Goal: Task Accomplishment & Management: Use online tool/utility

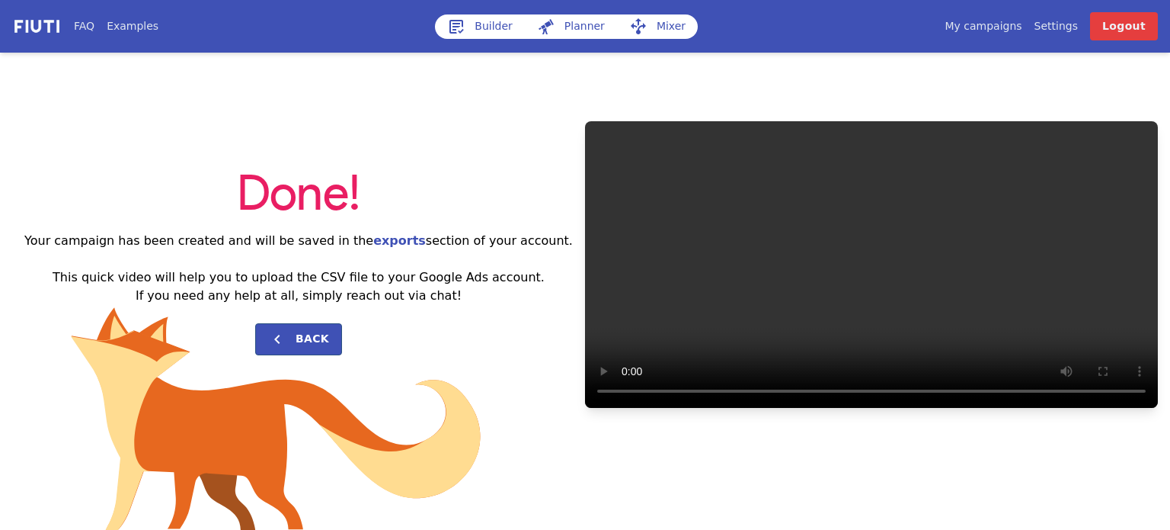
click at [500, 19] on link "Builder" at bounding box center [480, 26] width 90 height 24
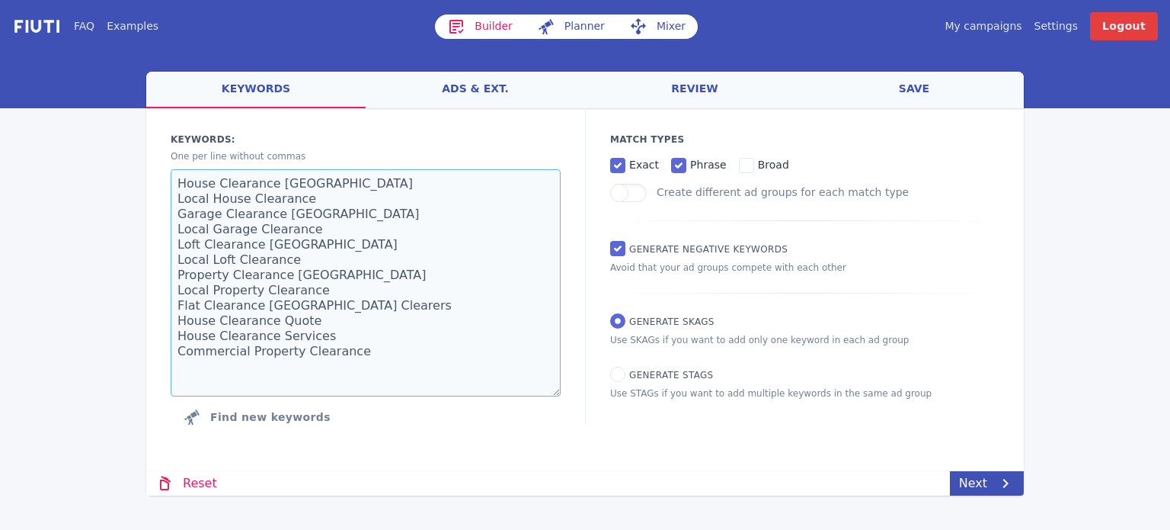
drag, startPoint x: 344, startPoint y: 357, endPoint x: 261, endPoint y: 298, distance: 102.7
click at [261, 298] on textarea "House Clearance [GEOGRAPHIC_DATA] Local House Clearance Garage Clearance [GEOGR…" at bounding box center [366, 282] width 390 height 227
drag, startPoint x: 338, startPoint y: 345, endPoint x: 348, endPoint y: 357, distance: 15.6
click at [337, 344] on textarea "House Clearance [GEOGRAPHIC_DATA] Local House Clearance Garage Clearance [GEOGR…" at bounding box center [366, 282] width 390 height 227
click at [353, 359] on textarea "House Clearance [GEOGRAPHIC_DATA] Local House Clearance Garage Clearance [GEOGR…" at bounding box center [366, 282] width 390 height 227
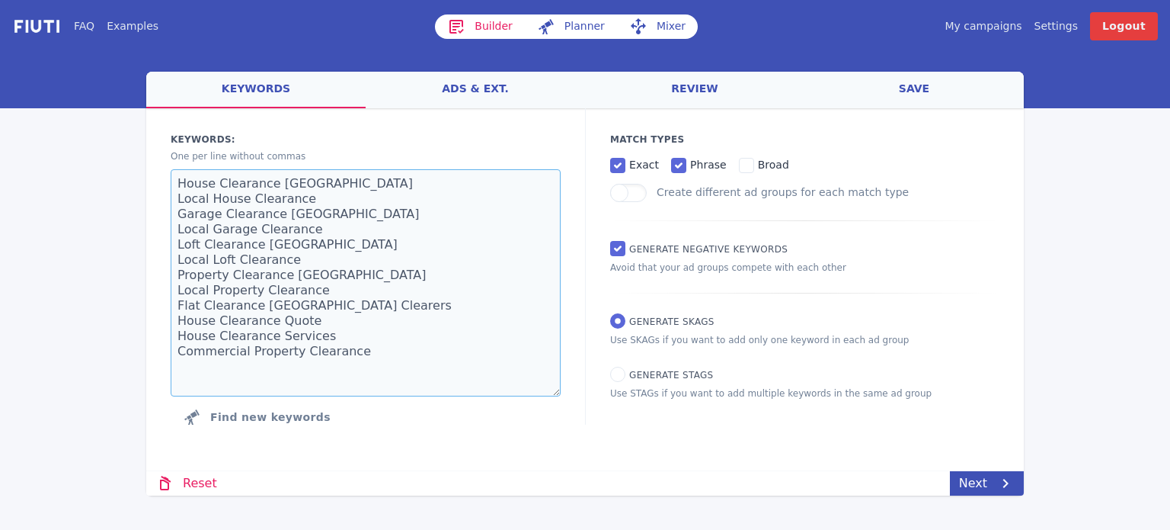
drag, startPoint x: 357, startPoint y: 362, endPoint x: 158, endPoint y: 176, distance: 272.2
click at [158, 176] on div "Keywords: Ad groups: One per line without commas House Clearance [GEOGRAPHIC_DA…" at bounding box center [365, 282] width 439 height 348
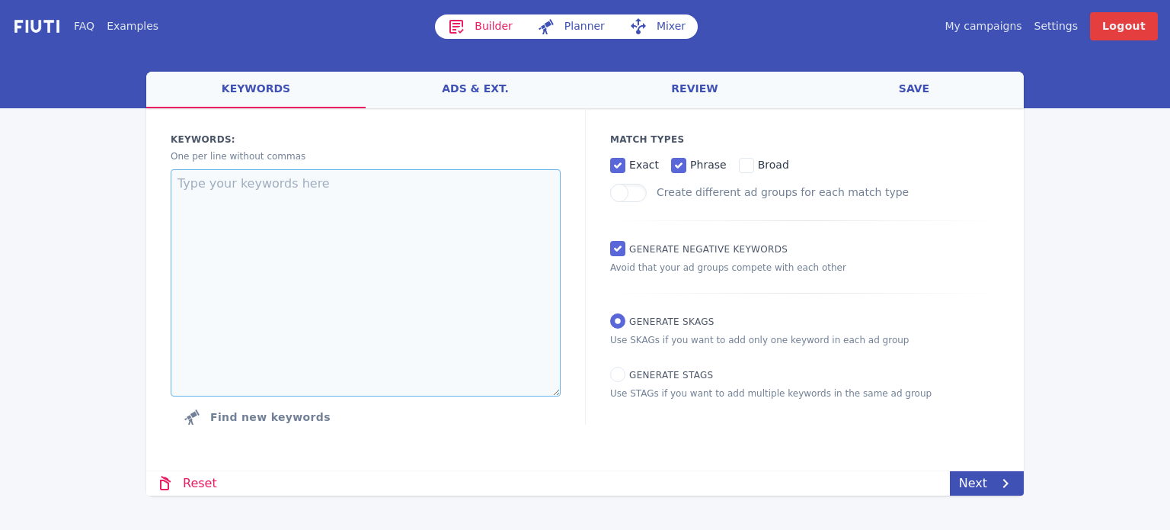
paste textarea "Resin Bound Driveway Resin Bound Patios Block Paving Patios Block Paving Drivew…"
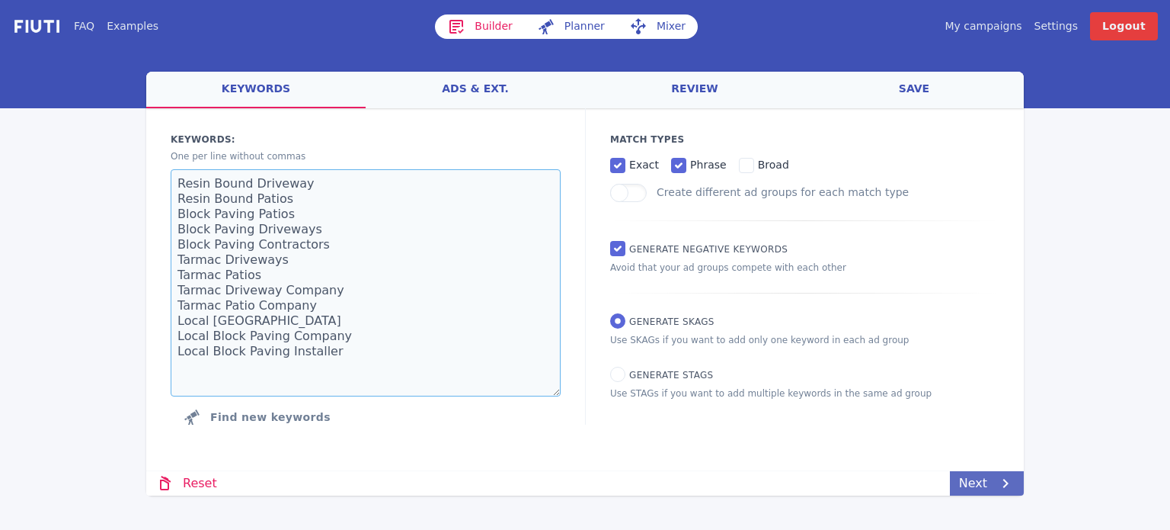
type textarea "Resin Bound Driveway Resin Bound Patios Block Paving Patios Block Paving Drivew…"
click at [988, 479] on link "Next" at bounding box center [987, 483] width 74 height 24
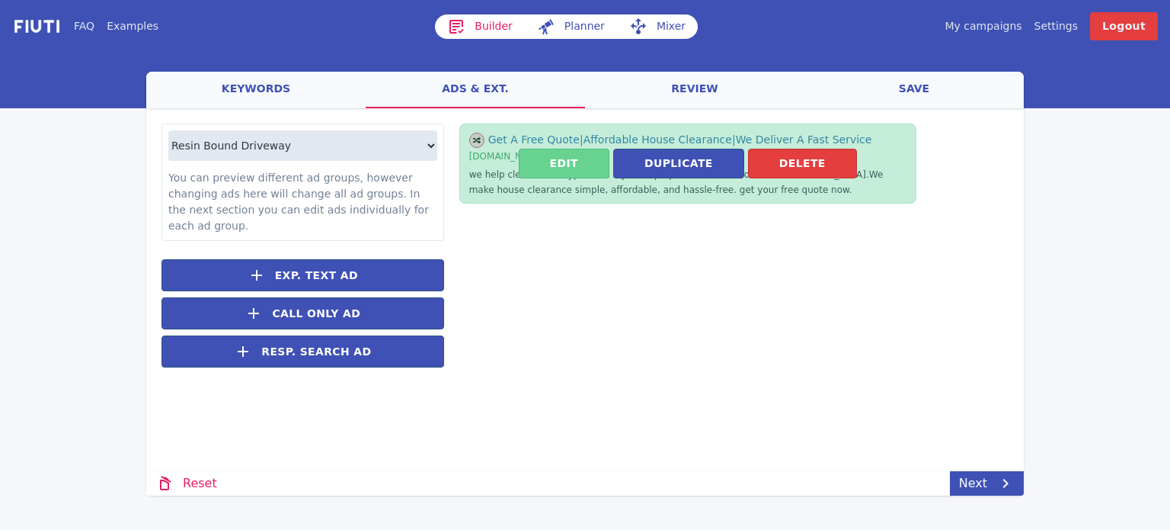
click at [591, 161] on button "Edit" at bounding box center [564, 164] width 91 height 30
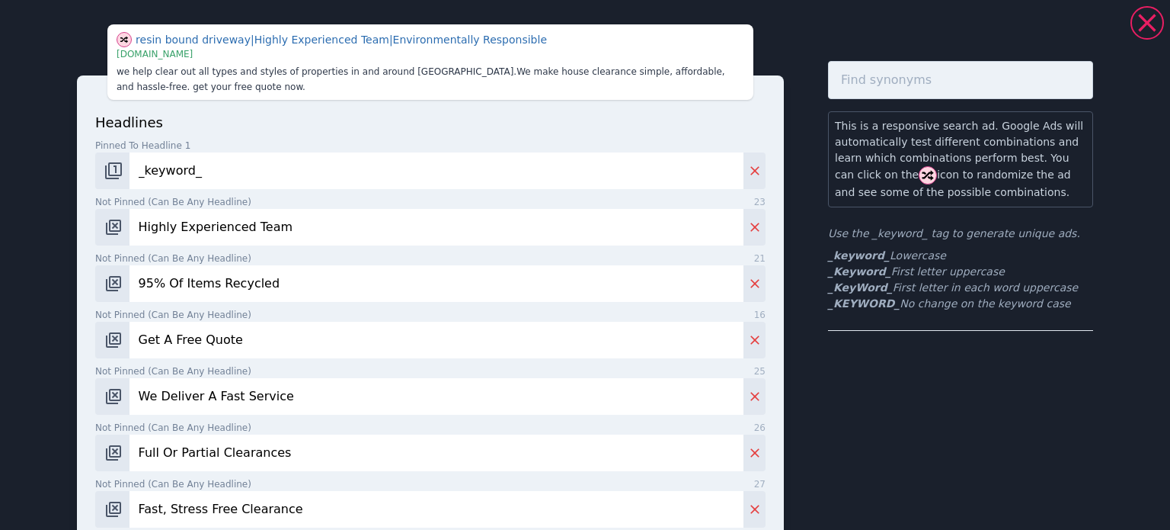
click at [207, 226] on input "Highly Experienced Team" at bounding box center [437, 227] width 614 height 37
type input "Family Run Business"
type input "W"
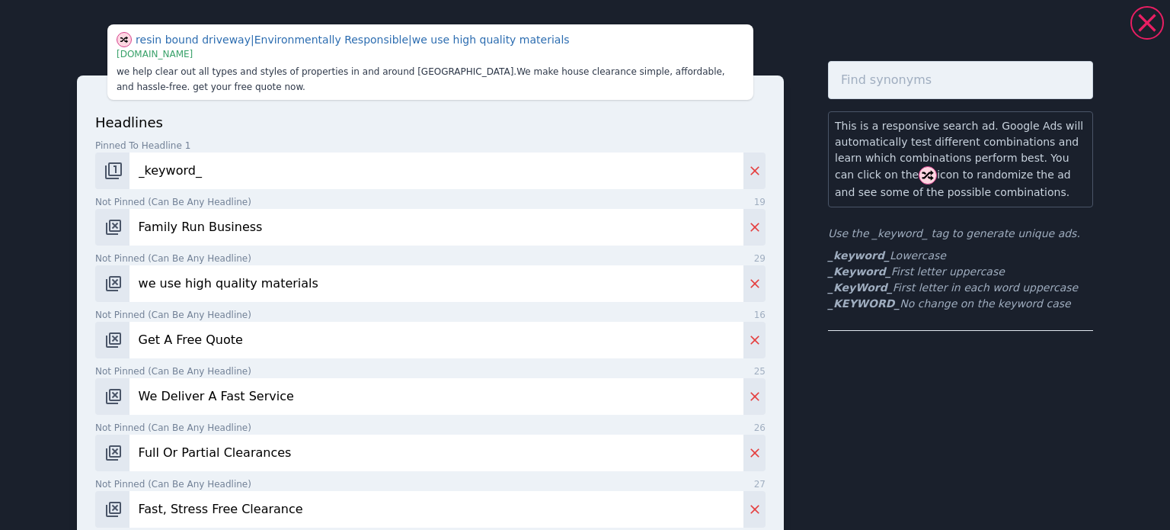
type input "we use high quality materials"
type input "experienced installers"
type input "get a quote [DATE]"
drag, startPoint x: 873, startPoint y: 287, endPoint x: 827, endPoint y: 292, distance: 46.7
click at [828, 292] on b "_KeyWord_" at bounding box center [860, 287] width 65 height 12
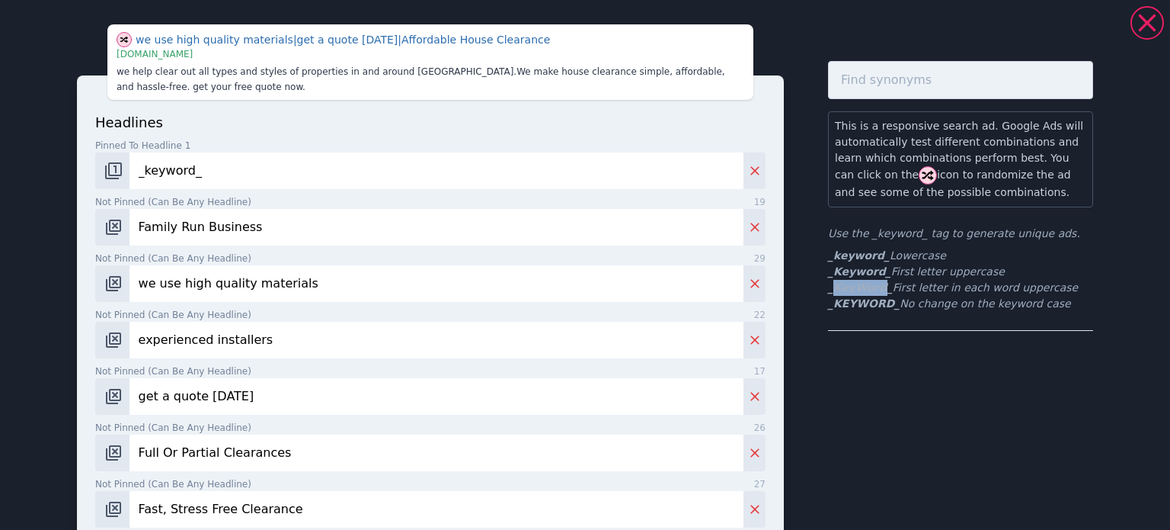
copy b "KeyWord"
drag, startPoint x: 875, startPoint y: 289, endPoint x: 821, endPoint y: 286, distance: 54.9
copy b "_KeyWord_"
click at [198, 173] on input "_keyword_" at bounding box center [437, 170] width 614 height 37
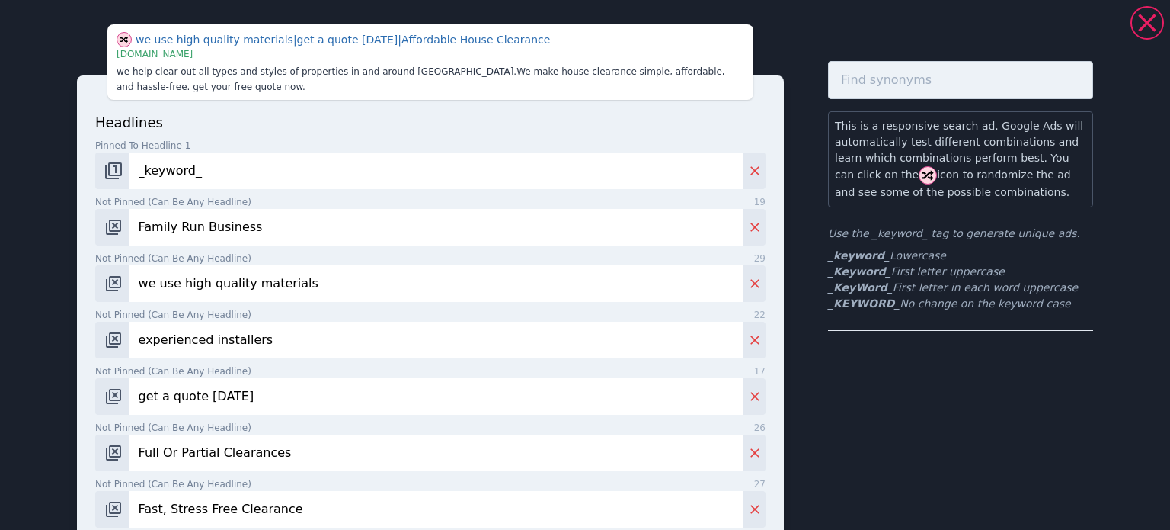
click at [198, 173] on input "_keyword_" at bounding box center [437, 170] width 614 height 37
paste input "_KeyW"
click at [239, 183] on input "_KeyWord_" at bounding box center [437, 170] width 614 height 37
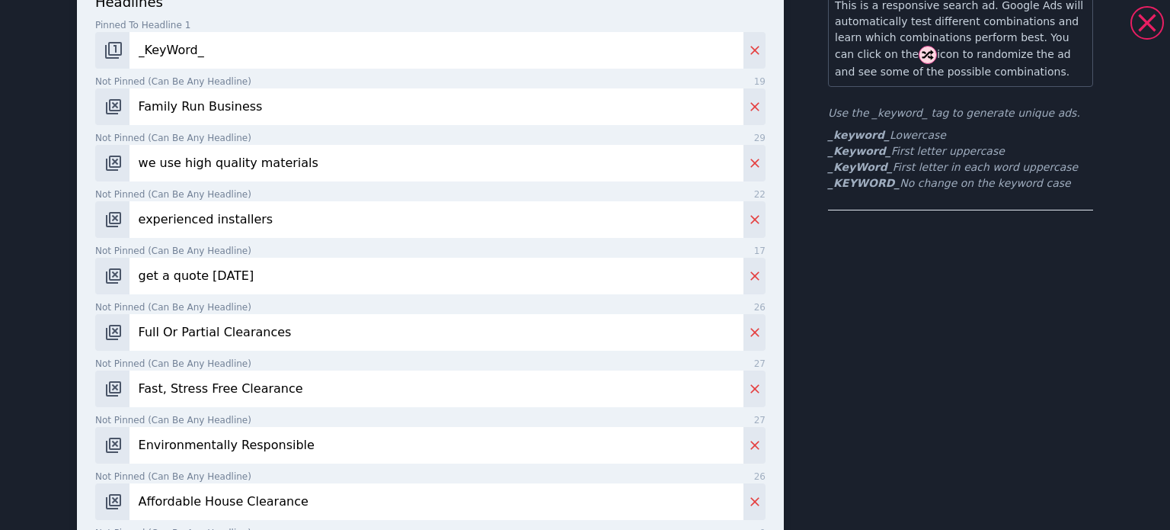
scroll to position [229, 0]
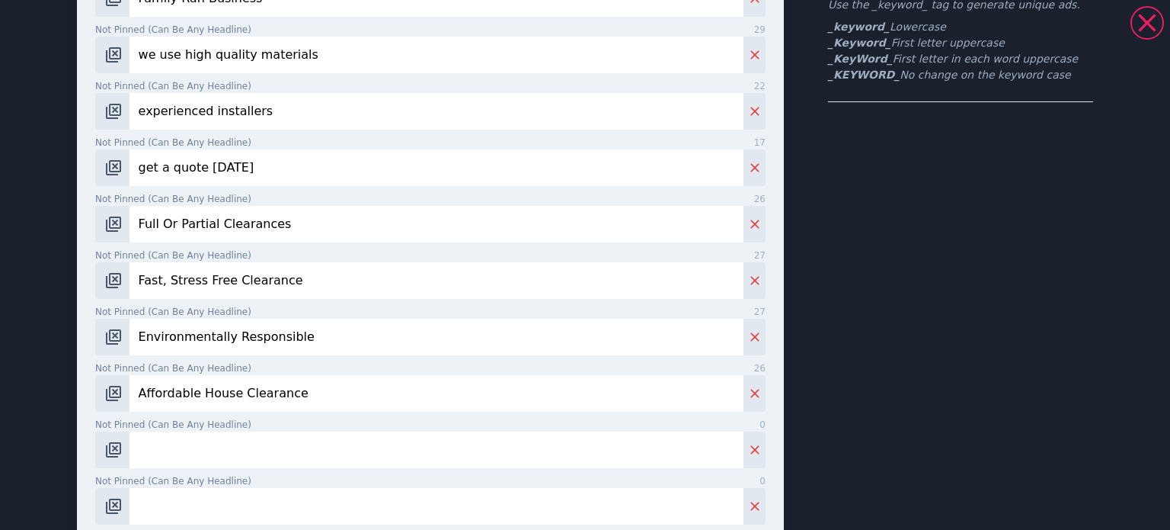
type input "_KeyWord_"
click at [231, 173] on input "get a quote [DATE]" at bounding box center [437, 167] width 614 height 37
type input "Vast Range Of Designs"
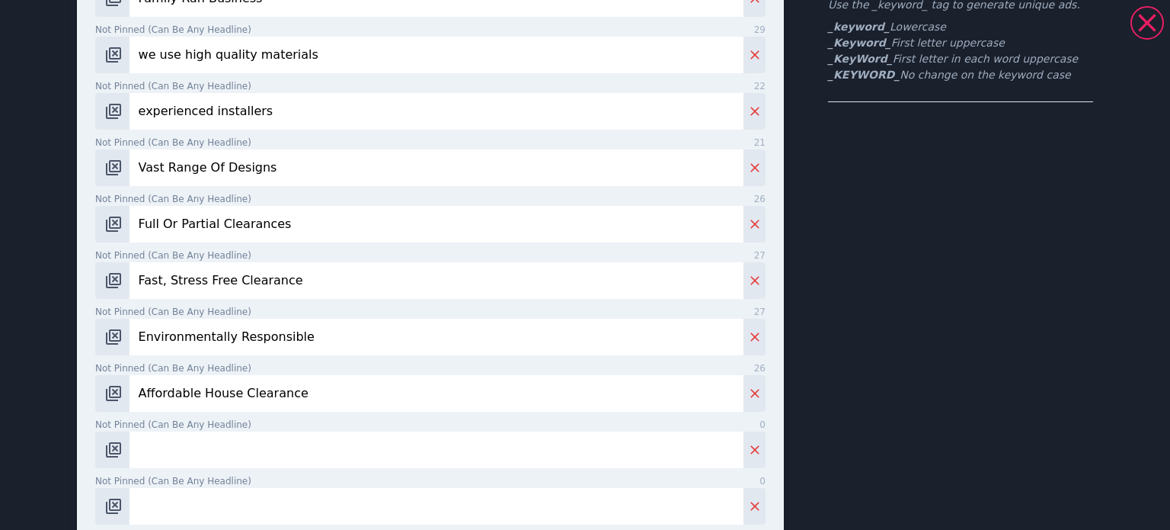
click at [198, 228] on input "Full Or Partial Clearances" at bounding box center [437, 224] width 614 height 37
type input "get a free quote now"
drag, startPoint x: 146, startPoint y: 30, endPoint x: 319, endPoint y: 264, distance: 290.9
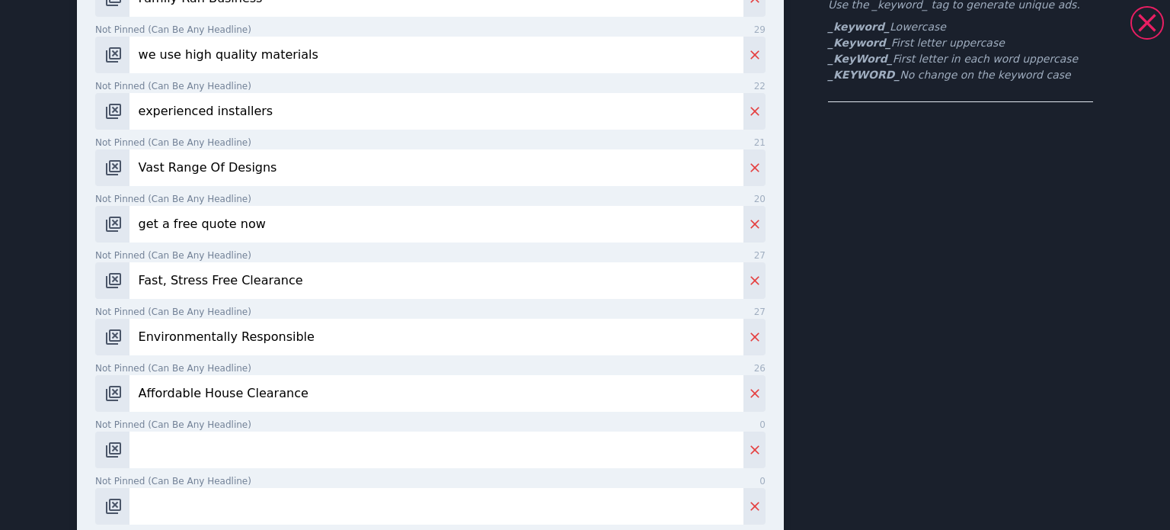
click at [319, 264] on input "Fast, Stress Free Clearance" at bounding box center [437, 280] width 614 height 37
click at [328, 284] on input "Fast, Stress Free Clearance" at bounding box center [437, 280] width 614 height 37
click at [328, 283] on input "Fast, Stress Free Clearance" at bounding box center [437, 280] width 614 height 37
click at [313, 334] on input "Environmentally Responsible" at bounding box center [437, 336] width 614 height 37
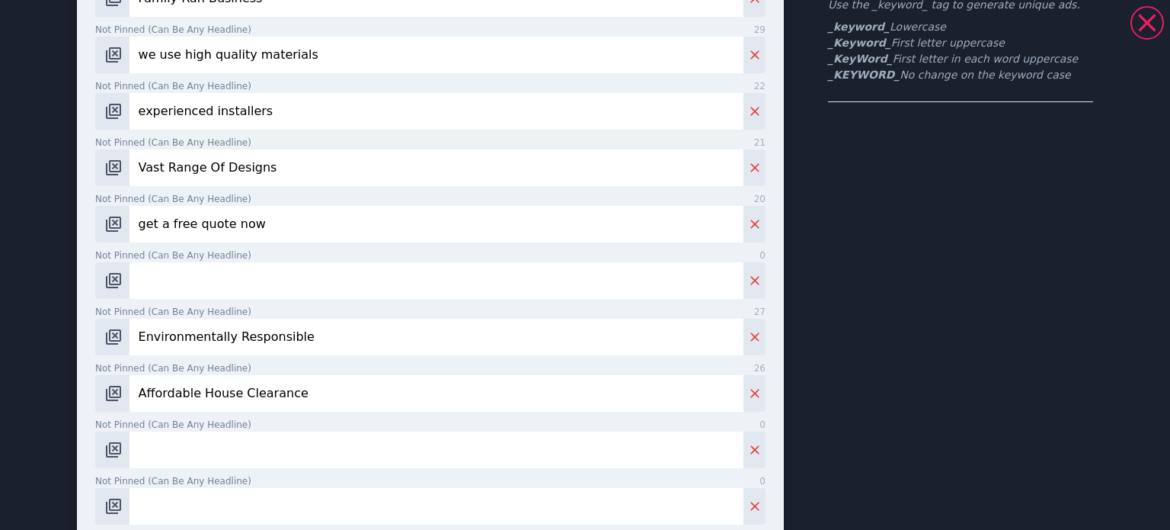
click at [313, 334] on input "Environmentally Responsible" at bounding box center [437, 336] width 614 height 37
type input "Environmentally Responsibl"
click at [333, 386] on input "Affordable House Clearance" at bounding box center [437, 393] width 614 height 37
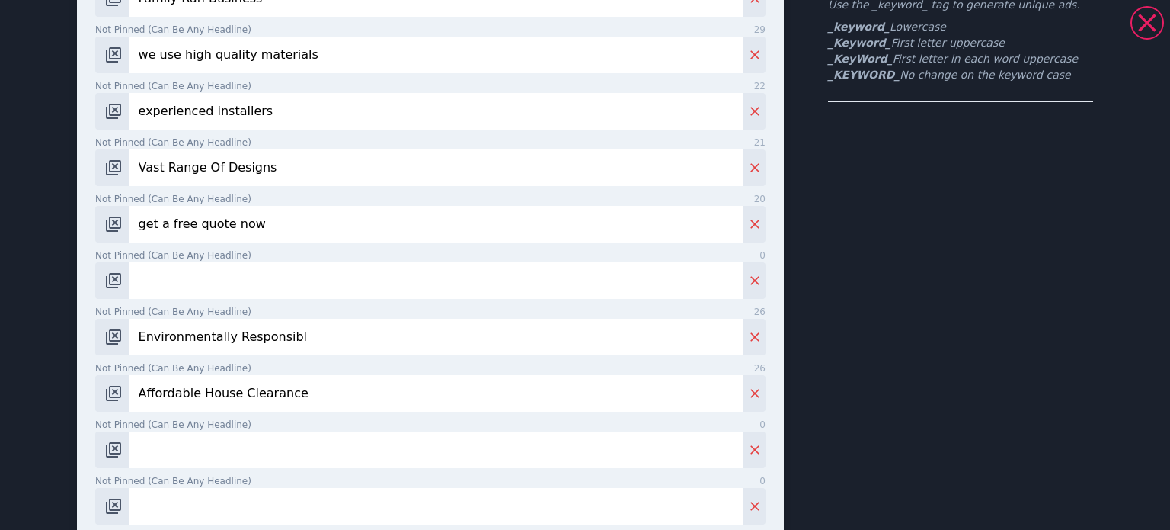
type input "Affordable House"
click at [333, 386] on input "Affordable House" at bounding box center [437, 393] width 614 height 37
click at [318, 345] on input "Environmentally Responsibl" at bounding box center [437, 336] width 614 height 37
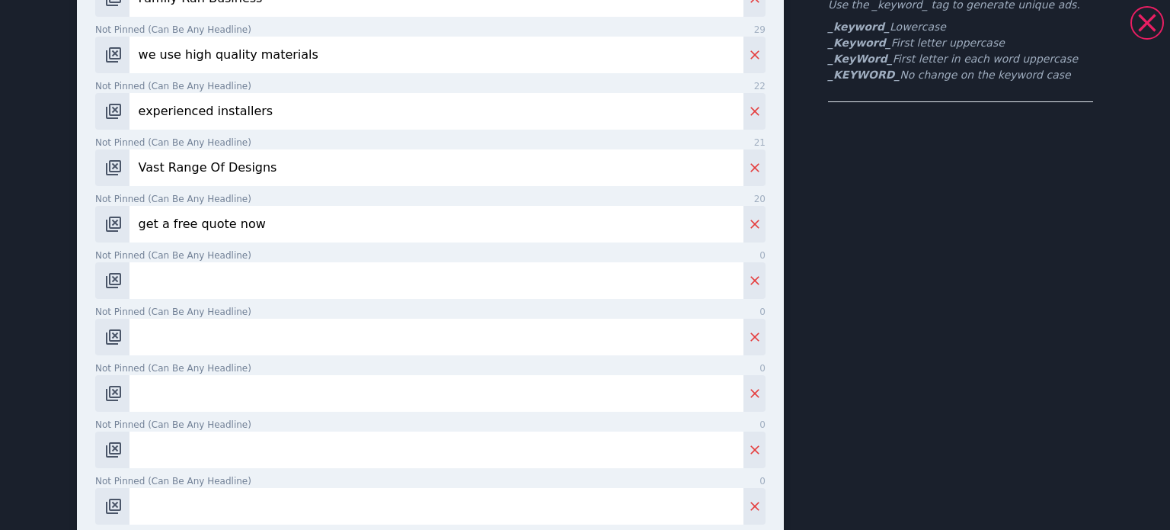
click at [317, 277] on input "Not pinned (Can be any headline) 0" at bounding box center [437, 280] width 614 height 37
click at [236, 123] on input "experienced installers" at bounding box center [437, 111] width 614 height 37
drag, startPoint x: 275, startPoint y: 116, endPoint x: 201, endPoint y: 117, distance: 73.9
click at [201, 117] on input "experienced installers" at bounding box center [437, 111] width 614 height 37
type input "experienced specialists"
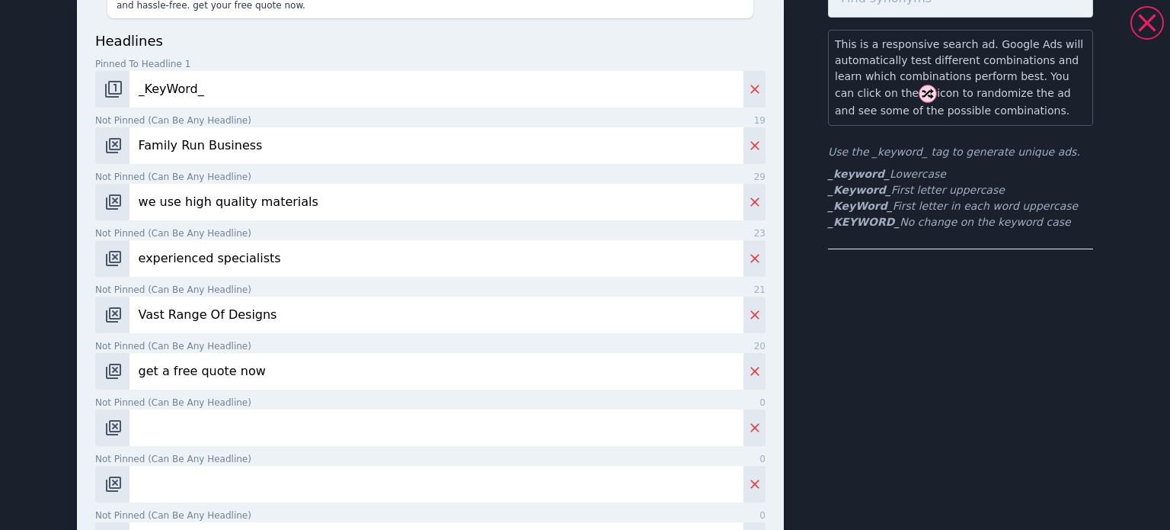
scroll to position [0, 0]
